Goal: Information Seeking & Learning: Learn about a topic

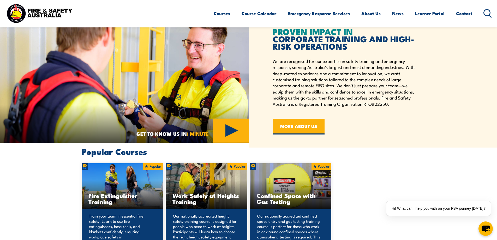
scroll to position [130, 0]
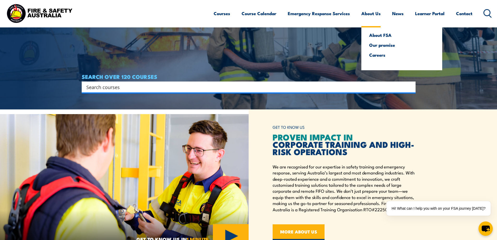
click at [370, 13] on link "About Us" at bounding box center [370, 14] width 19 height 14
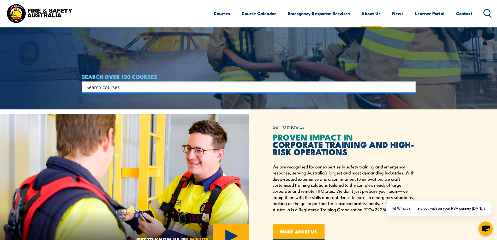
click at [371, 16] on link "About Us" at bounding box center [370, 14] width 19 height 14
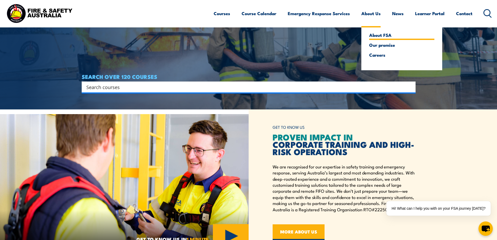
click at [377, 34] on link "About FSA" at bounding box center [401, 35] width 65 height 5
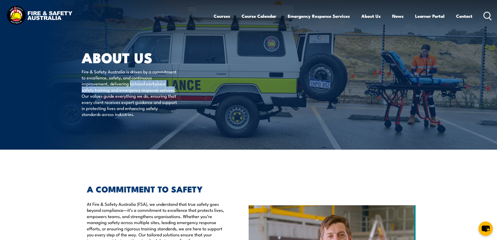
drag, startPoint x: 152, startPoint y: 83, endPoint x: 115, endPoint y: 95, distance: 38.8
click at [115, 95] on p "Fire & Safety Australia is driven by a commitment to excellence, safety, and co…" at bounding box center [129, 92] width 95 height 49
copy p "tailored workplace safety training and emergency response services"
